Goal: Ask a question: Seek information or help from site administrators or community

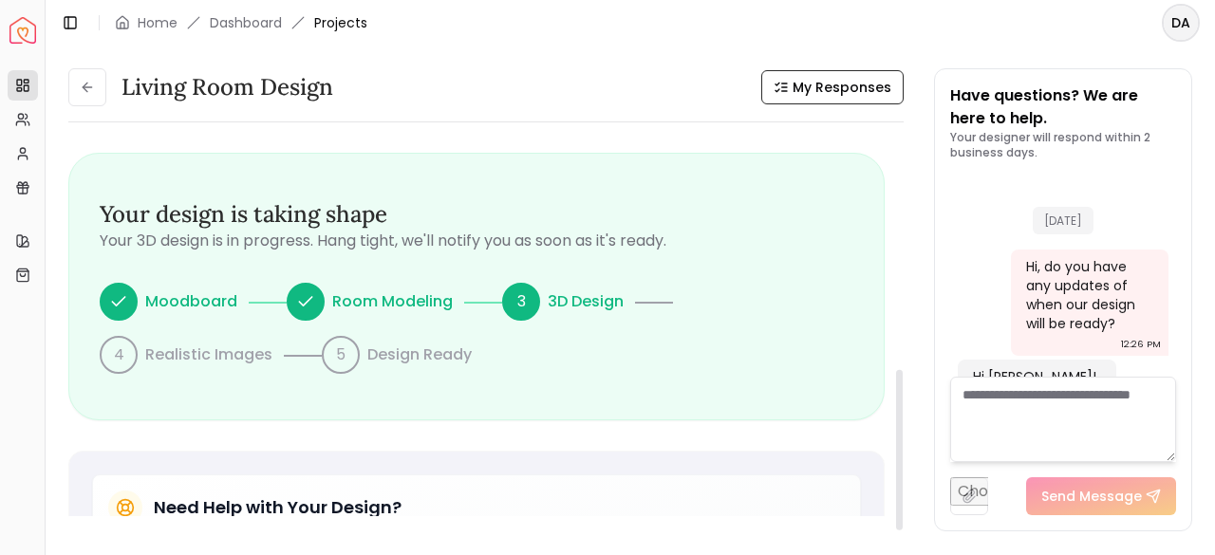
scroll to position [939, 0]
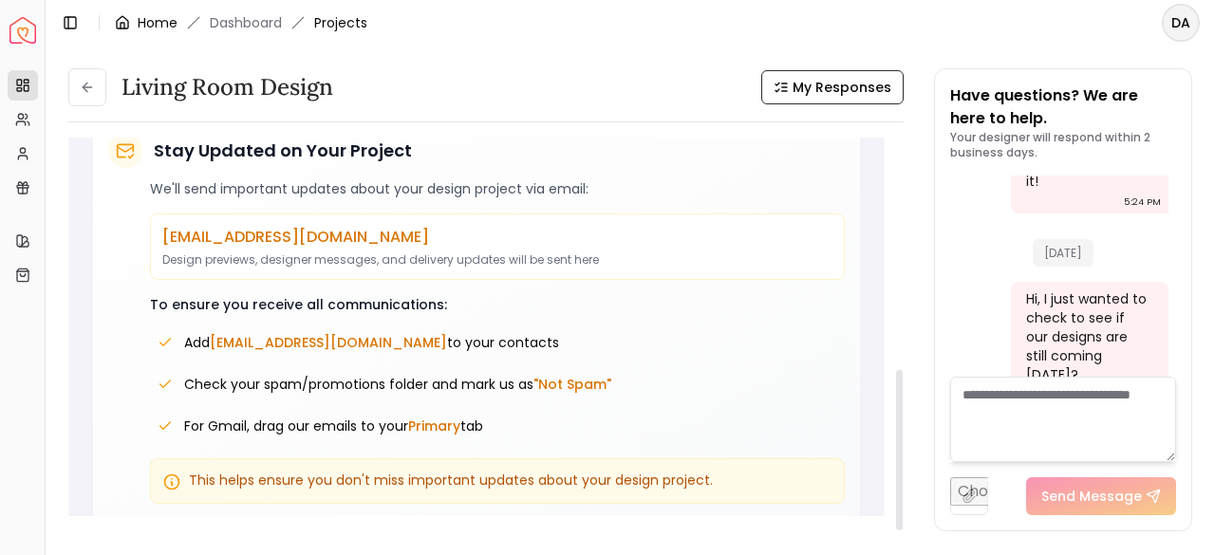
click at [142, 28] on link "Home" at bounding box center [158, 22] width 40 height 19
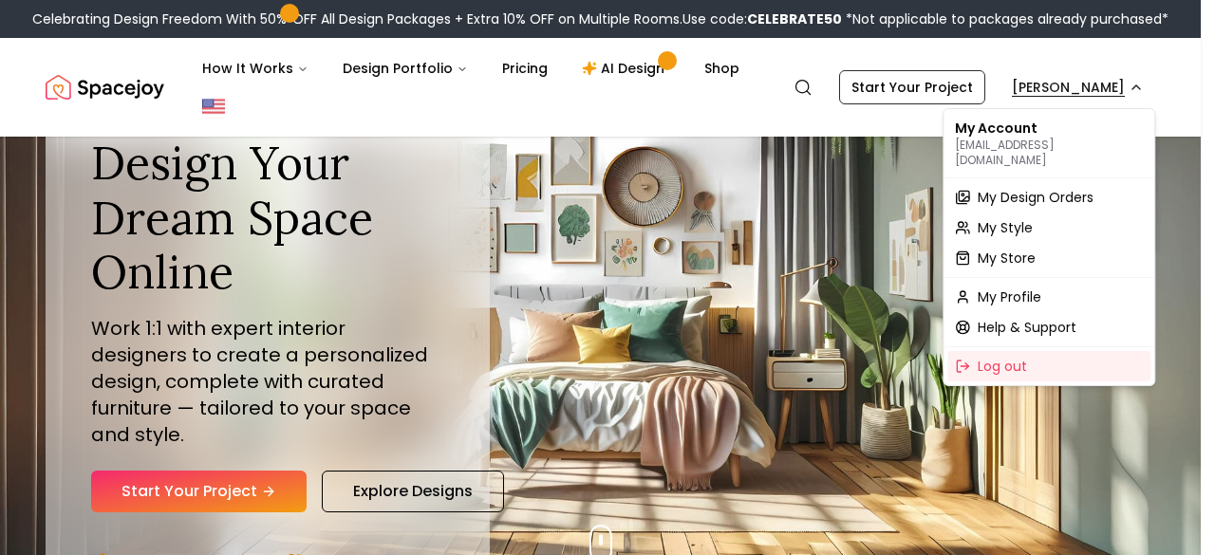
click at [1026, 188] on span "My Design Orders" at bounding box center [1035, 197] width 116 height 19
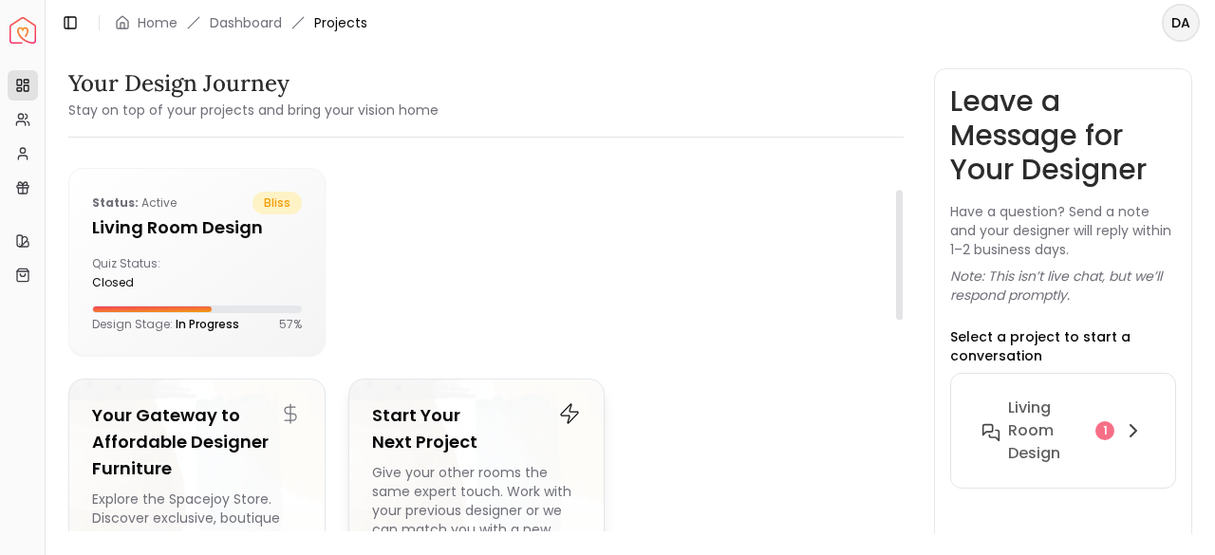
scroll to position [380, 0]
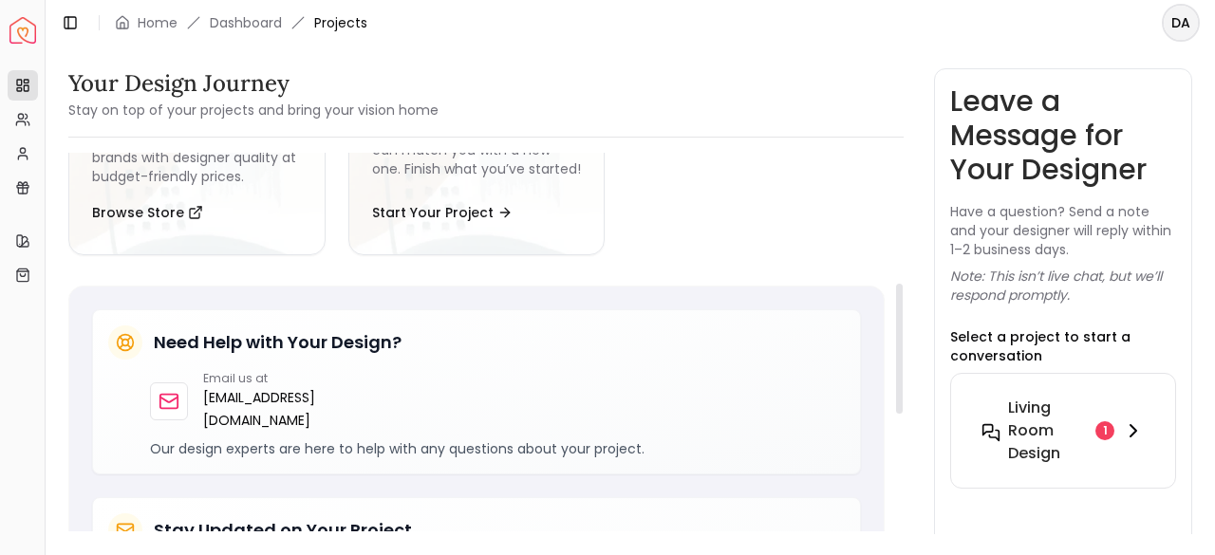
click at [1068, 436] on h6 "Living Room Design" at bounding box center [1048, 431] width 80 height 68
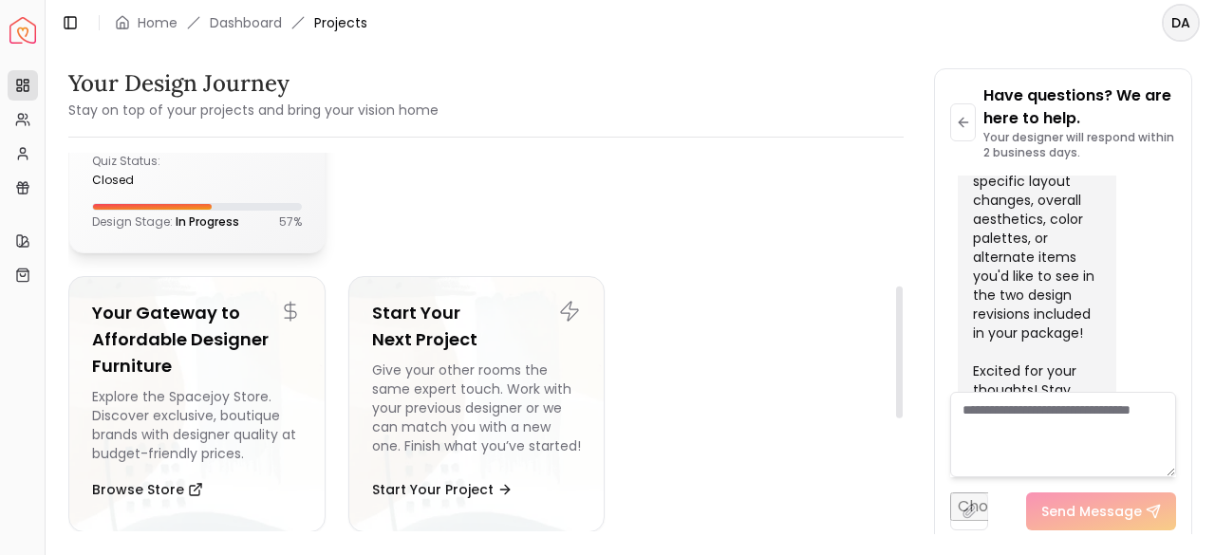
scroll to position [0, 0]
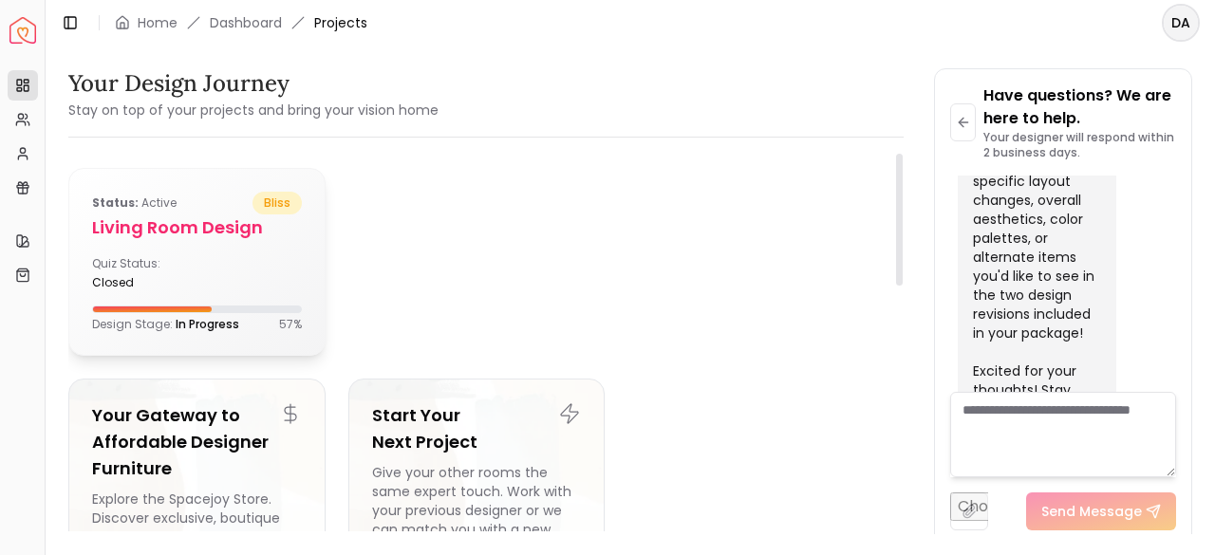
click at [169, 257] on div "Quiz Status: closed" at bounding box center [140, 273] width 97 height 34
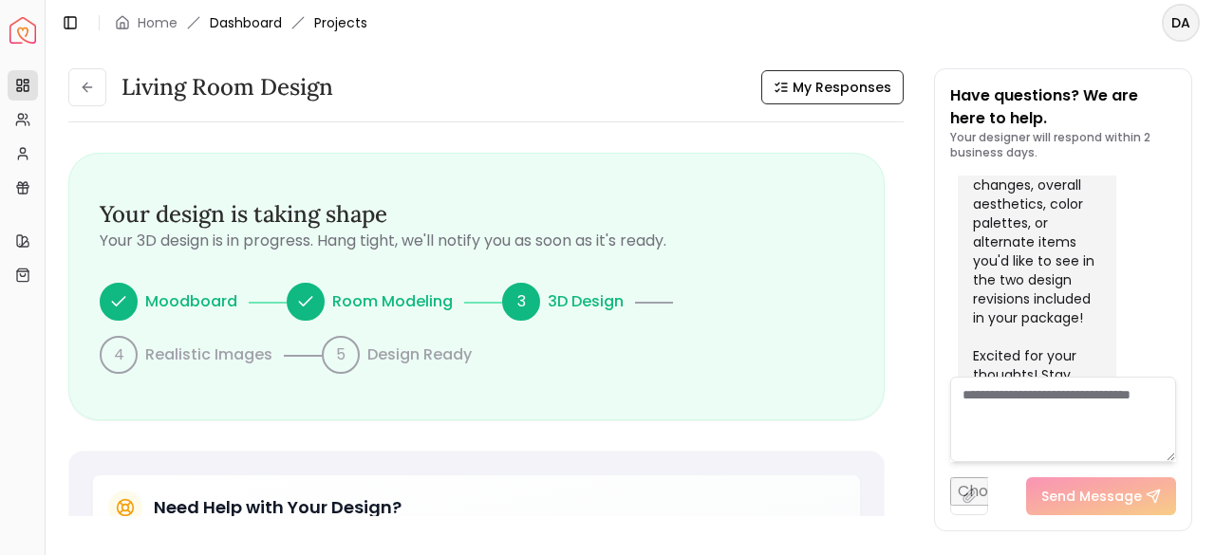
click at [250, 22] on link "Dashboard" at bounding box center [246, 22] width 72 height 19
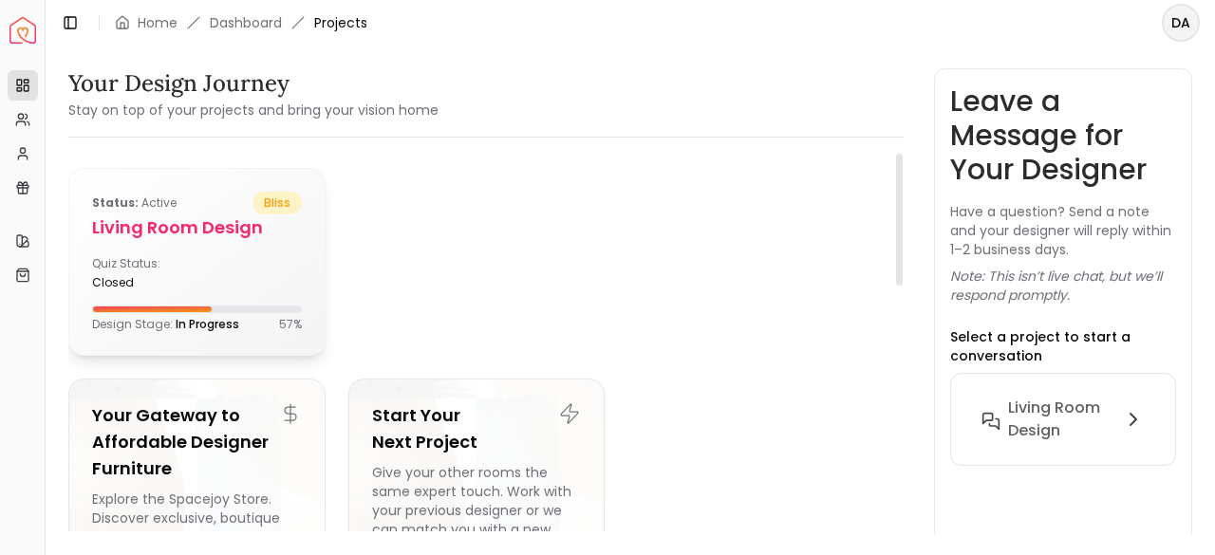
click at [232, 259] on div "Quiz Status: closed" at bounding box center [197, 273] width 210 height 34
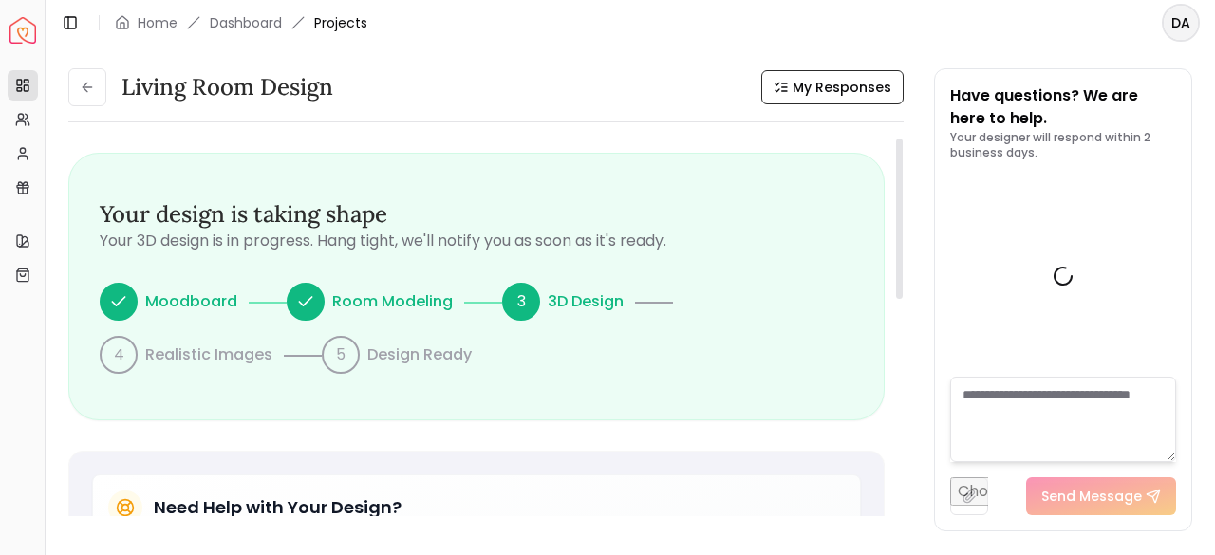
scroll to position [2017, 0]
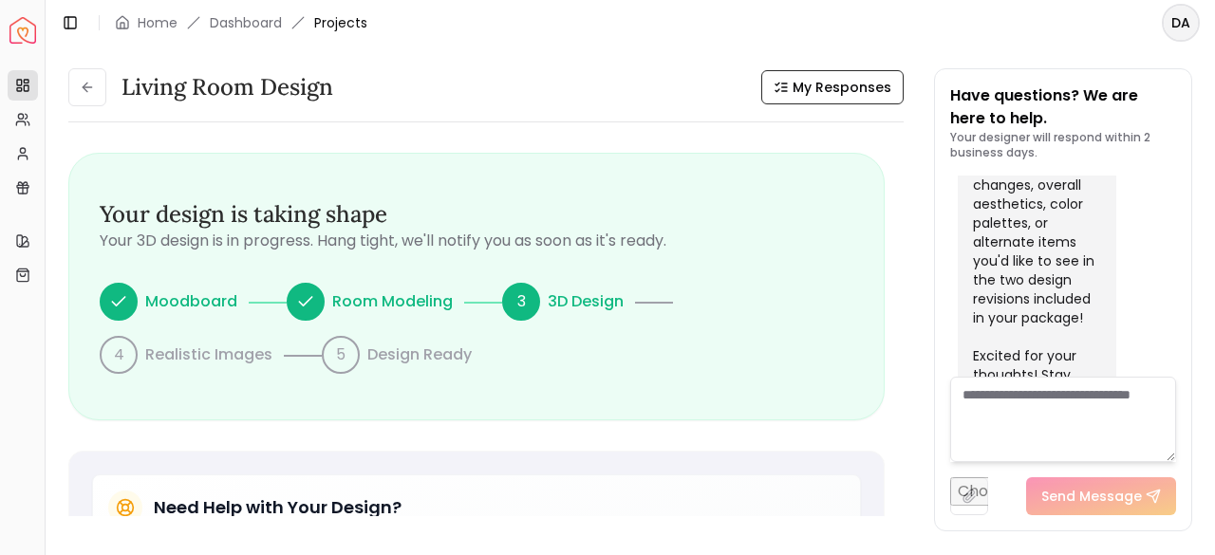
click at [1055, 417] on textarea at bounding box center [1063, 419] width 226 height 85
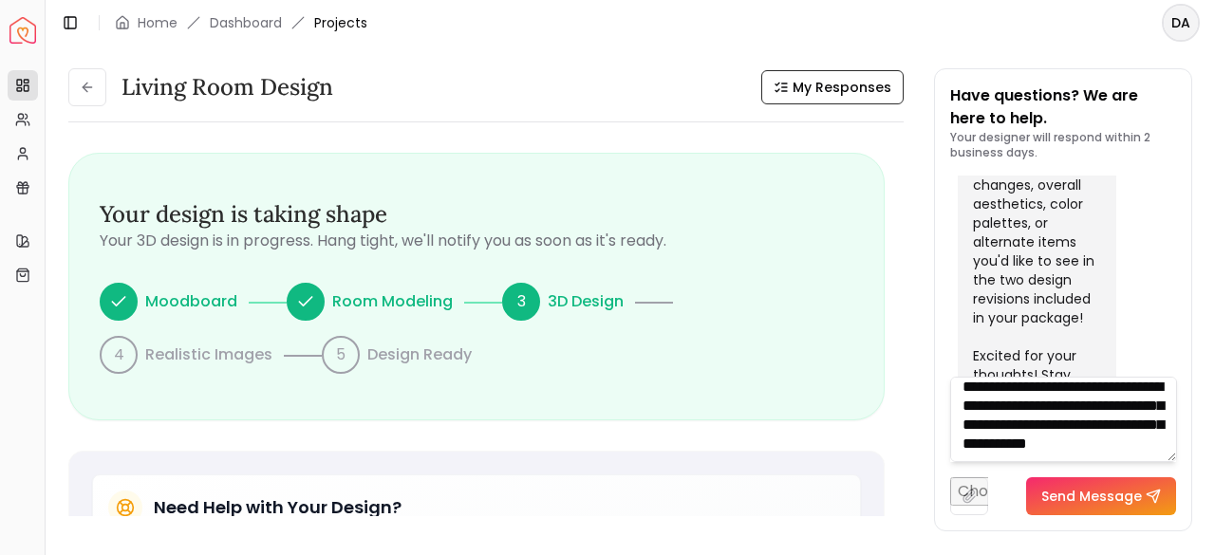
scroll to position [38, 0]
type textarea "**********"
click at [1086, 483] on button "Send Message" at bounding box center [1101, 496] width 150 height 38
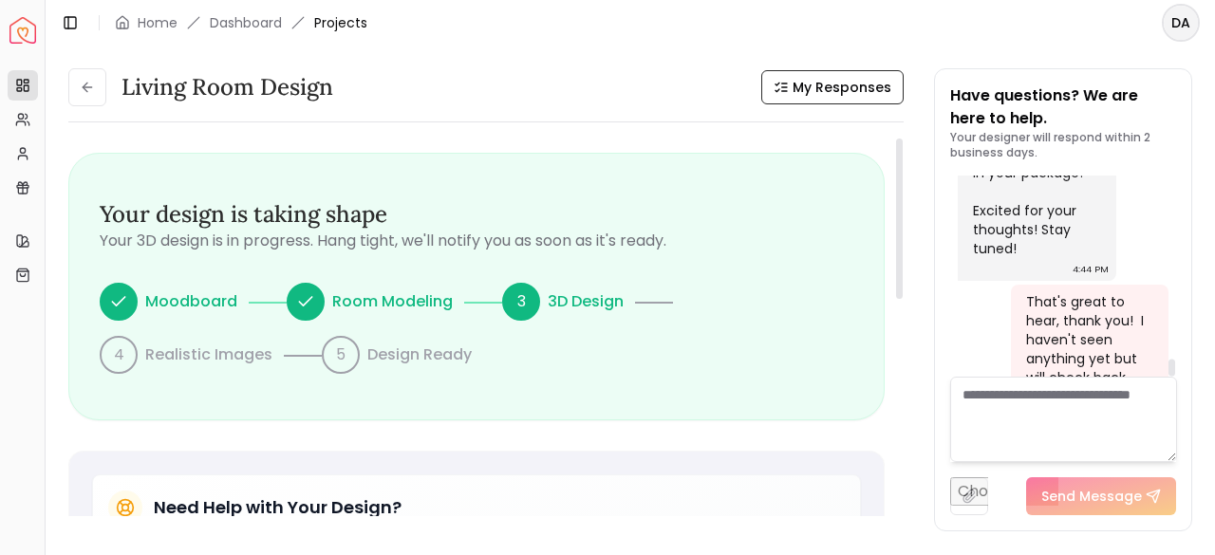
scroll to position [2203, 0]
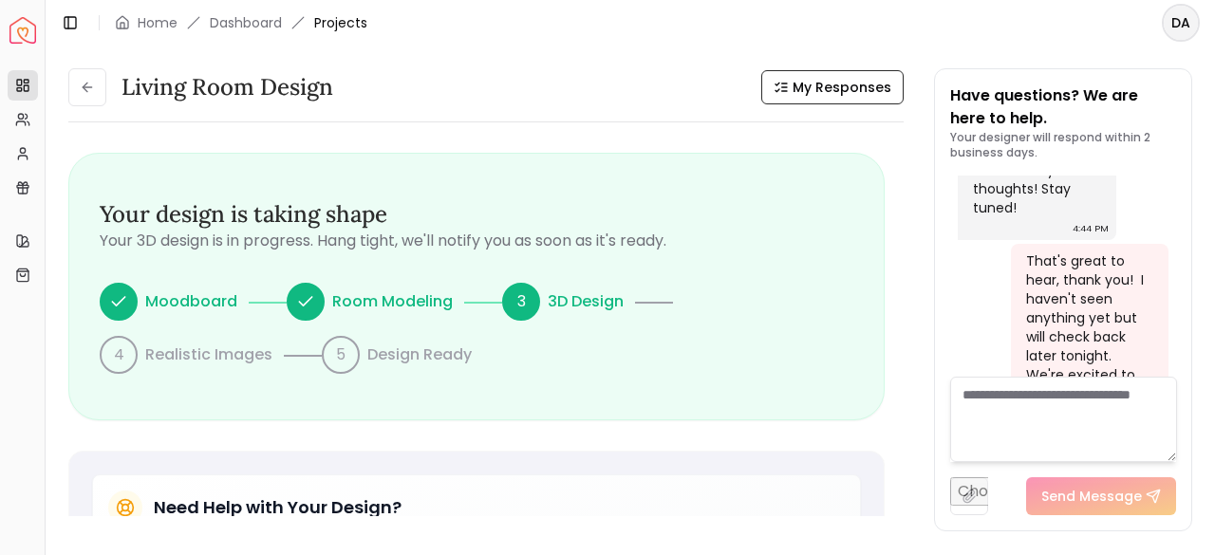
click at [34, 36] on img "Spacejoy" at bounding box center [22, 30] width 27 height 27
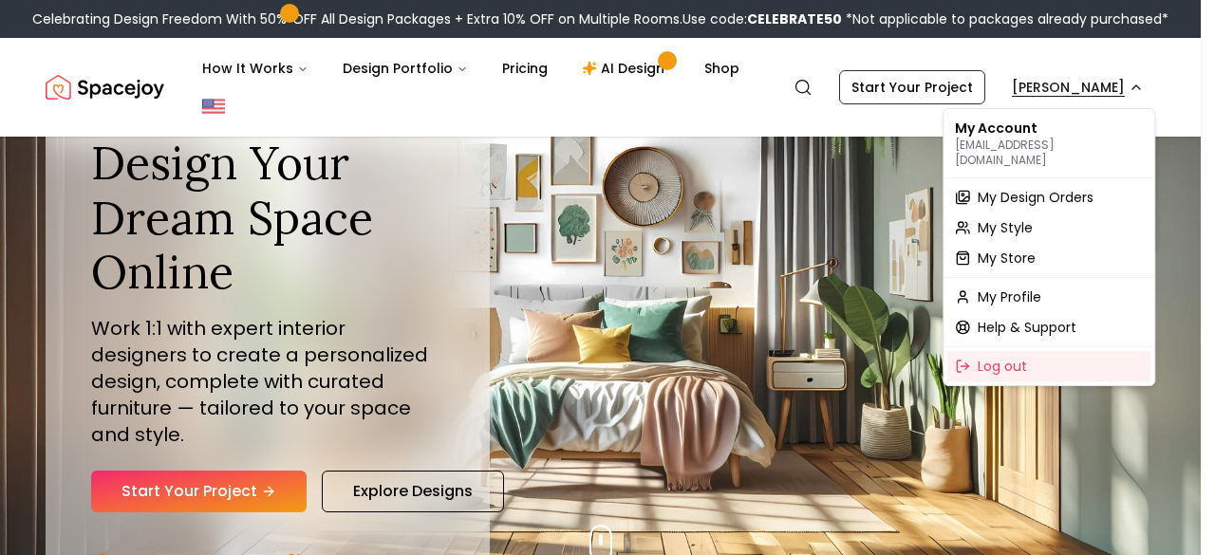
click at [1034, 188] on span "My Design Orders" at bounding box center [1035, 197] width 116 height 19
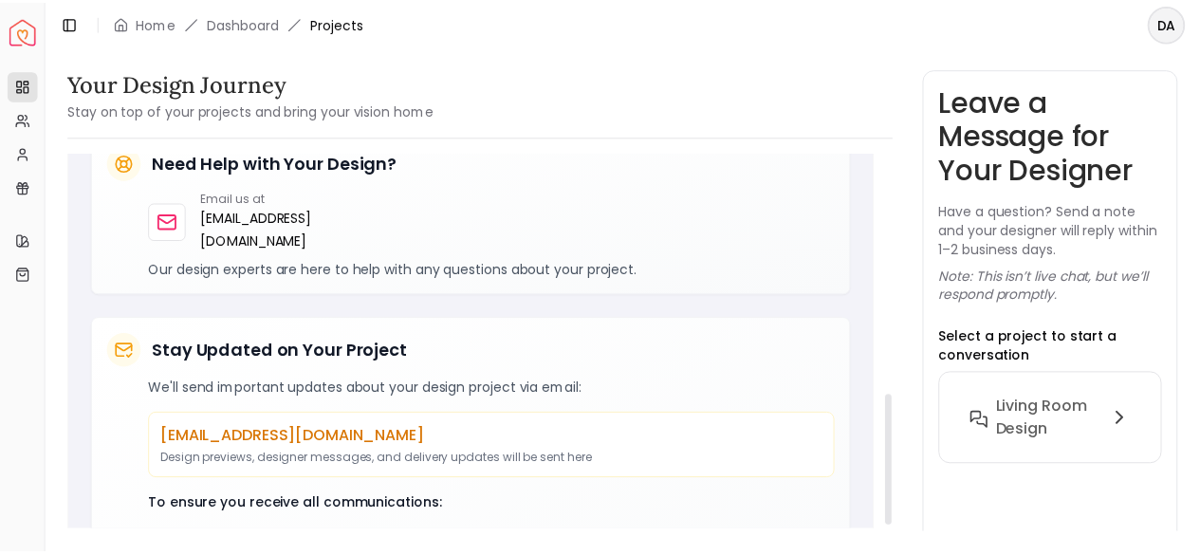
scroll to position [459, 0]
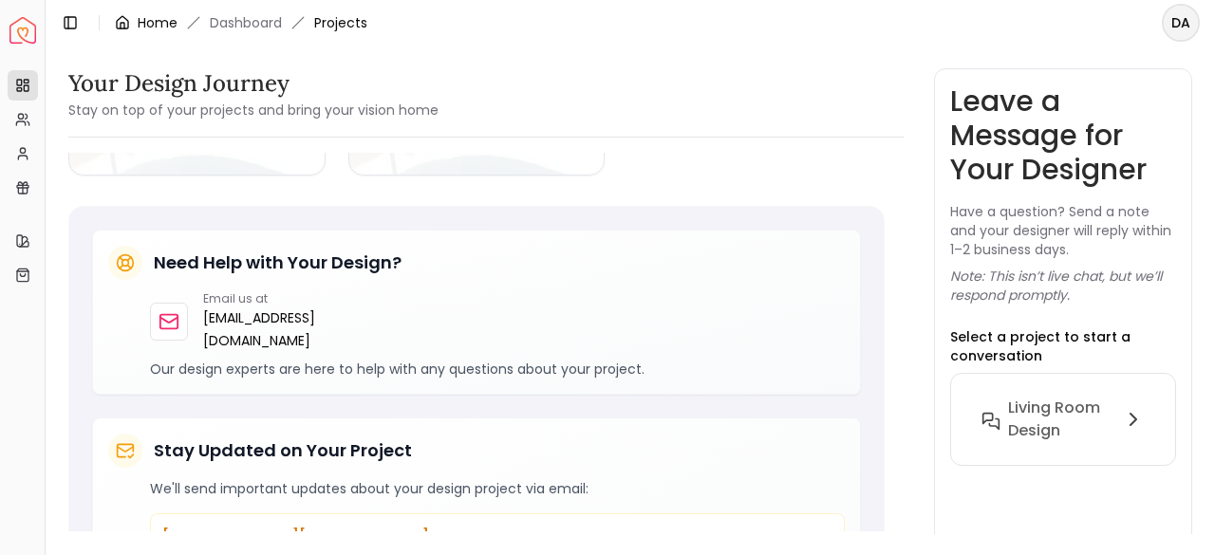
click at [152, 20] on link "Home" at bounding box center [158, 22] width 40 height 19
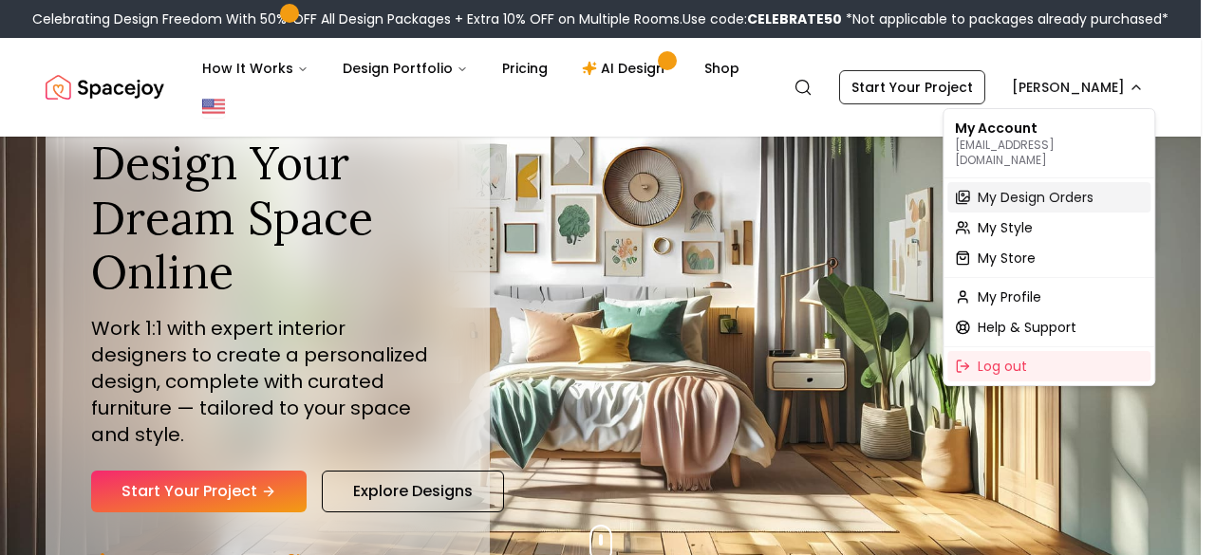
click at [1048, 188] on span "My Design Orders" at bounding box center [1035, 197] width 116 height 19
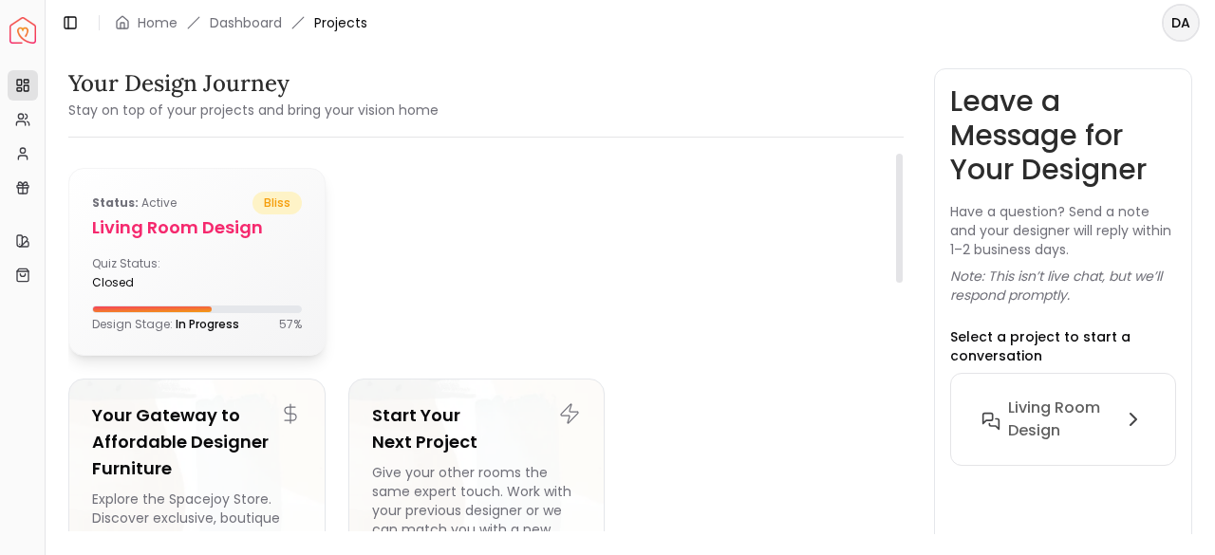
click at [250, 291] on div "Status: active bliss Living Room Design Quiz Status: closed Design Stage: In Pr…" at bounding box center [196, 262] width 255 height 186
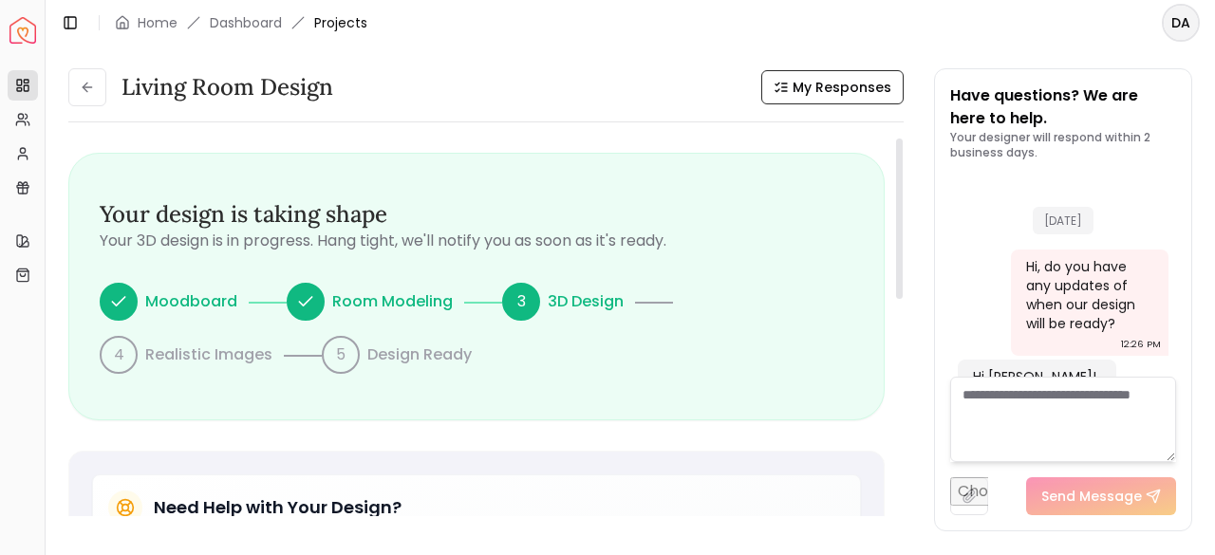
scroll to position [2203, 0]
